Goal: Find contact information: Obtain details needed to contact an individual or organization

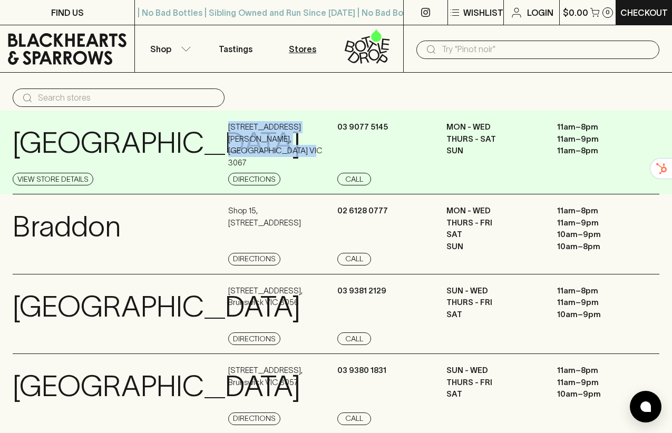
drag, startPoint x: 229, startPoint y: 126, endPoint x: 303, endPoint y: 143, distance: 75.7
click at [303, 143] on div "[STREET_ADDRESS][PERSON_NAME] Directions" at bounding box center [281, 153] width 106 height 64
copy p "[STREET_ADDRESS][PERSON_NAME]"
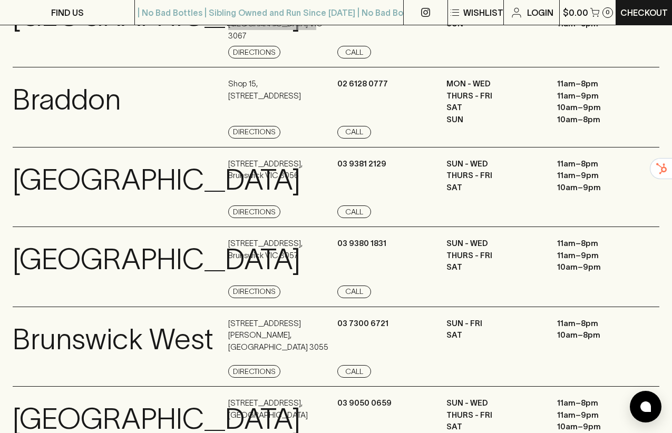
scroll to position [128, 0]
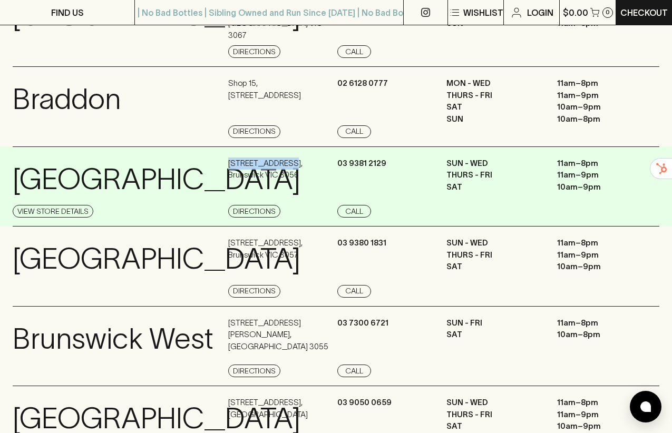
drag, startPoint x: 229, startPoint y: 159, endPoint x: 288, endPoint y: 159, distance: 59.0
click at [288, 159] on p "[STREET_ADDRESS]" at bounding box center [265, 170] width 74 height 24
copy p "[STREET_ADDRESS]"
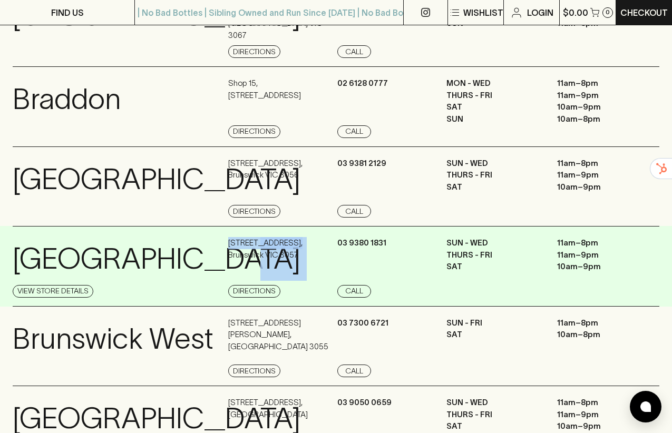
drag, startPoint x: 302, startPoint y: 240, endPoint x: 220, endPoint y: 240, distance: 81.7
click at [220, 240] on div "[GEOGRAPHIC_DATA] Store Details [STREET_ADDRESS] Directions [PHONE_NUMBER] Call…" at bounding box center [336, 266] width 647 height 81
copy div "View Store Details [STREET_ADDRESS] ,"
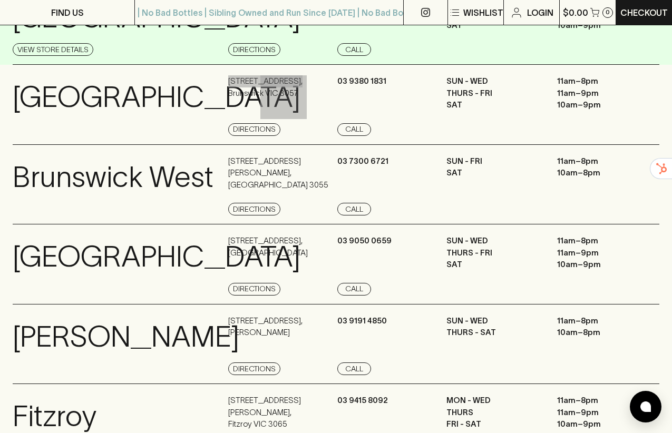
scroll to position [305, 0]
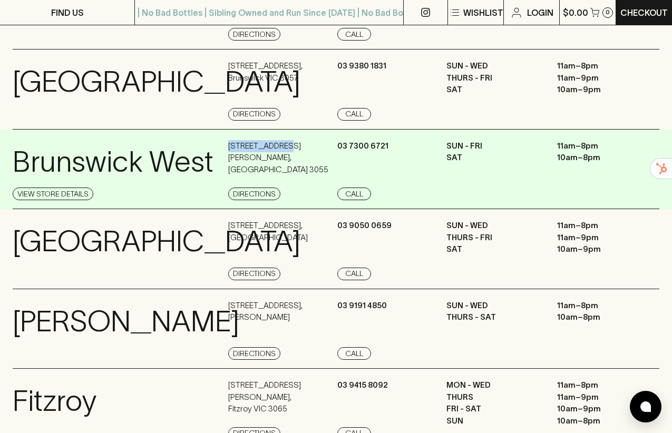
drag, startPoint x: 280, startPoint y: 141, endPoint x: 220, endPoint y: 142, distance: 59.6
click at [221, 141] on div "[GEOGRAPHIC_DATA] Store Details [STREET_ADDRESS][PERSON_NAME] Directions [PHONE…" at bounding box center [336, 169] width 647 height 81
copy div "View Store Details [STREET_ADDRESS][PERSON_NAME]"
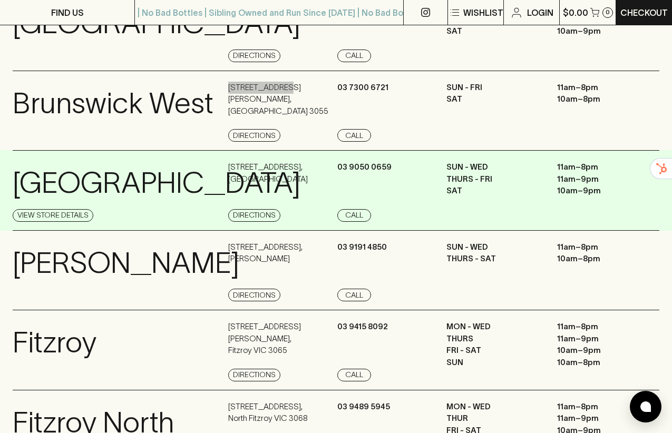
scroll to position [364, 0]
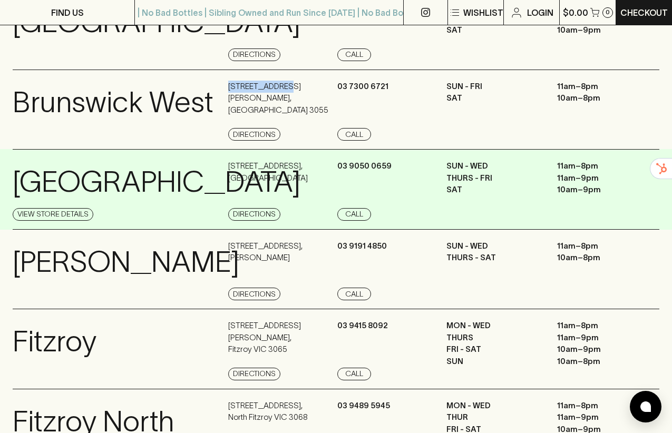
drag, startPoint x: 282, startPoint y: 162, endPoint x: 230, endPoint y: 161, distance: 52.7
click at [230, 161] on p "[STREET_ADDRESS]" at bounding box center [268, 172] width 80 height 24
copy p "[STREET_ADDRESS]"
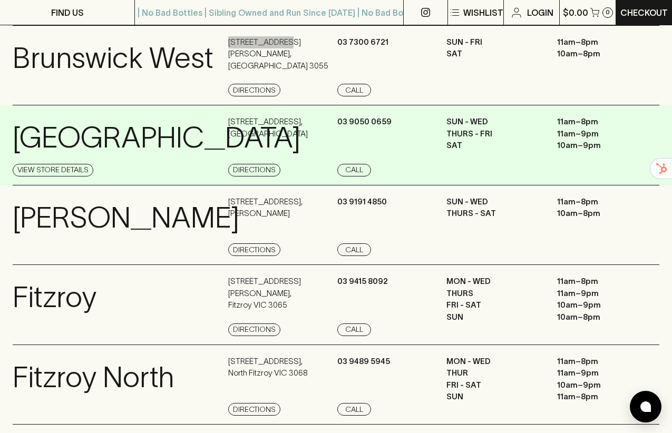
scroll to position [419, 0]
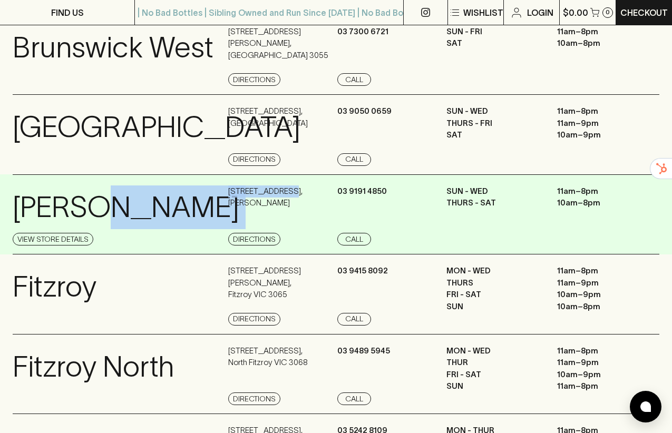
drag, startPoint x: 291, startPoint y: 230, endPoint x: 222, endPoint y: 232, distance: 69.1
click at [222, 232] on div "[PERSON_NAME] View Store Details [STREET_ADDRESS][GEOGRAPHIC_DATA][PERSON_NAME]…" at bounding box center [336, 214] width 647 height 81
copy div "View Store Details [STREET_ADDRESS]"
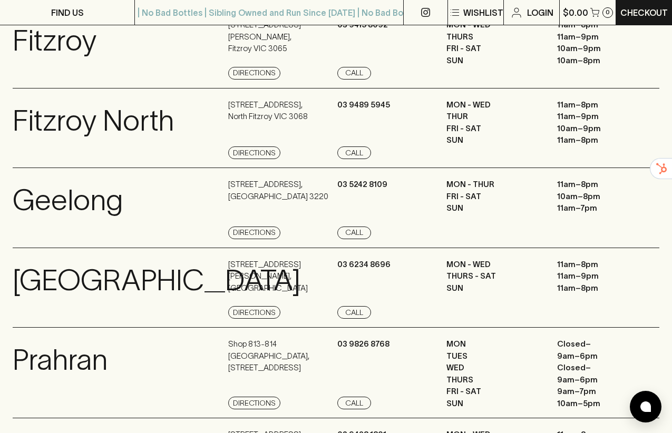
scroll to position [667, 0]
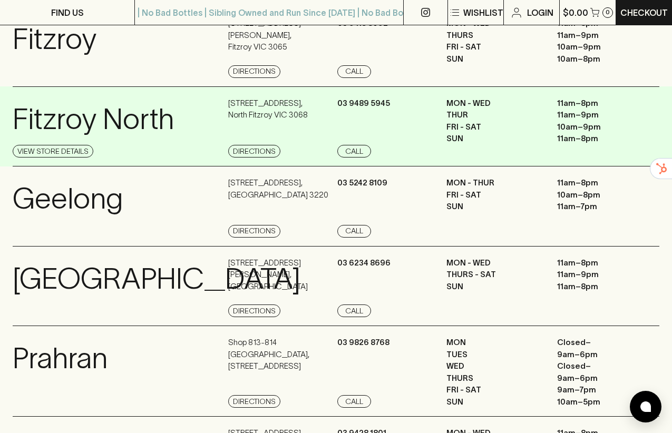
drag, startPoint x: 301, startPoint y: 143, endPoint x: 229, endPoint y: 143, distance: 71.7
click at [229, 121] on p "[STREET_ADDRESS]" at bounding box center [268, 110] width 80 height 24
copy p "[STREET_ADDRESS]"
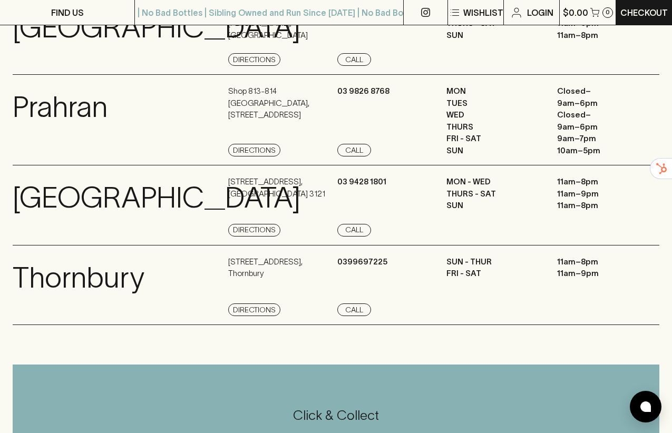
scroll to position [921, 0]
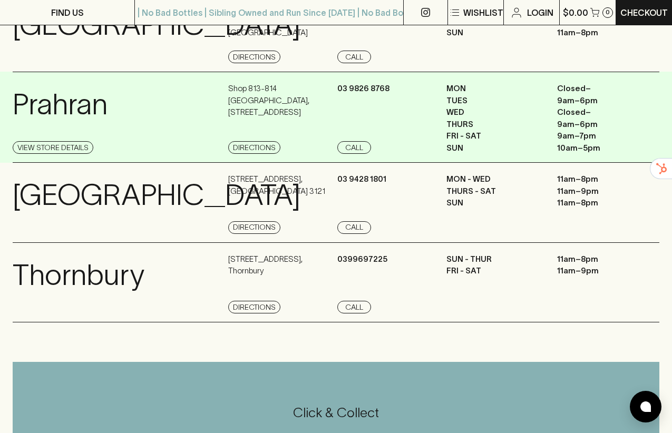
drag, startPoint x: 265, startPoint y: 135, endPoint x: 228, endPoint y: 130, distance: 37.2
click at [228, 119] on p "Shop [STREET_ADDRESS]" at bounding box center [281, 101] width 106 height 36
copy p "Shop [STREET_ADDRESS]"
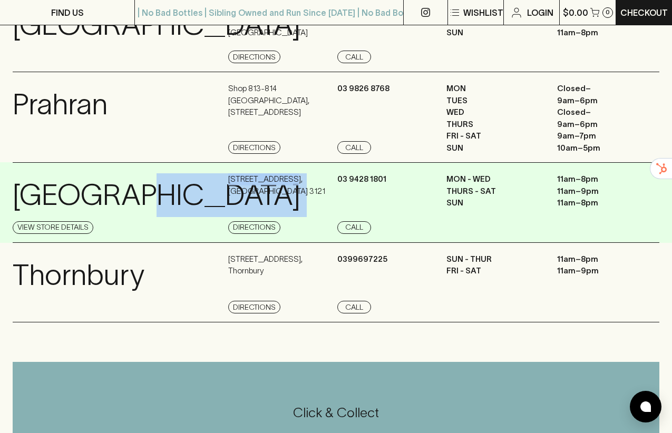
drag, startPoint x: 284, startPoint y: 218, endPoint x: 221, endPoint y: 219, distance: 62.7
click at [221, 219] on div "[GEOGRAPHIC_DATA] Details [STREET_ADDRESS] Directions [PHONE_NUMBER] Call MON -…" at bounding box center [336, 202] width 647 height 81
copy div "View Store Details [STREET_ADDRESS]"
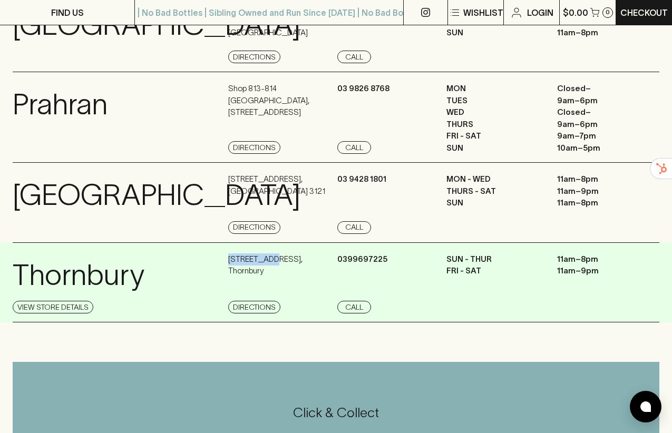
drag, startPoint x: 268, startPoint y: 298, endPoint x: 227, endPoint y: 299, distance: 41.1
click at [227, 299] on div "Thornbury View Store Details [STREET_ADDRESS] Directions [PHONE_NUMBER] Call Su…" at bounding box center [336, 282] width 647 height 81
copy p "[STREET_ADDRESS]"
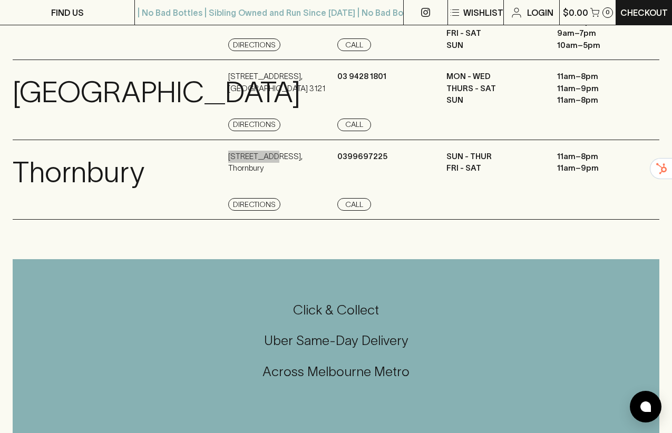
scroll to position [1027, 0]
